Goal: Task Accomplishment & Management: Manage account settings

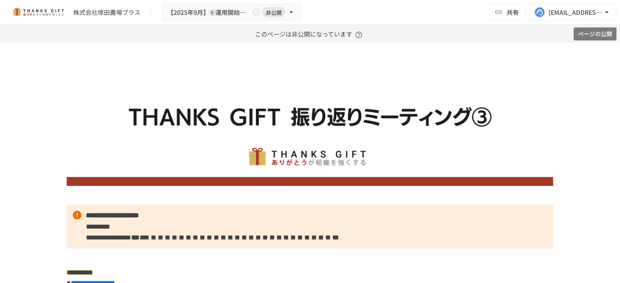
click at [607, 35] on button "ページの公開" at bounding box center [594, 34] width 43 height 14
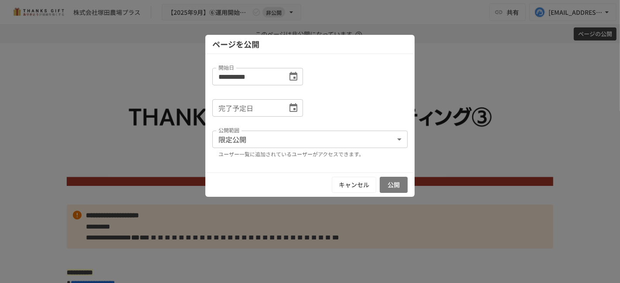
click at [392, 183] on button "公開" at bounding box center [393, 185] width 28 height 16
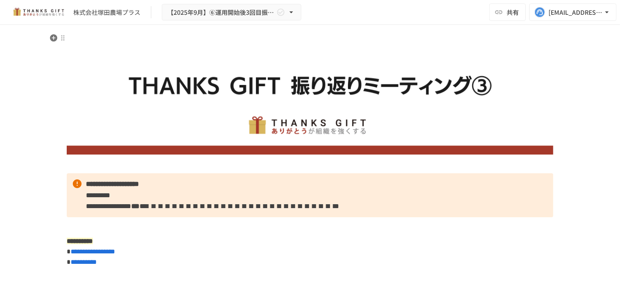
scroll to position [14, 0]
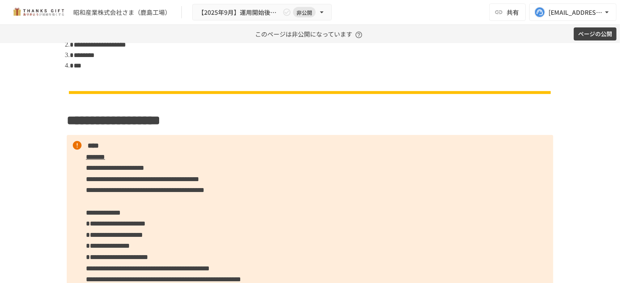
scroll to position [455, 0]
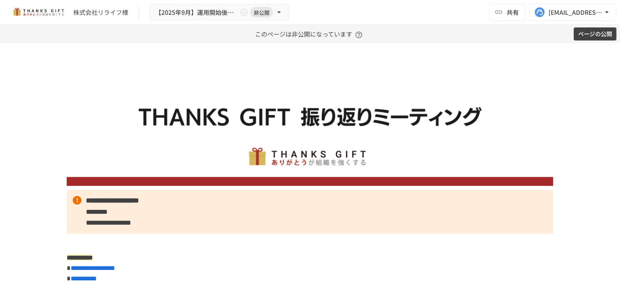
scroll to position [3714, 0]
